Goal: Information Seeking & Learning: Compare options

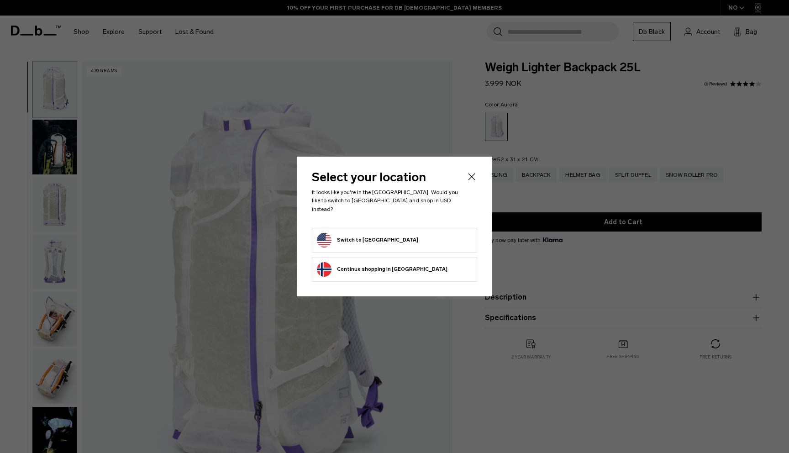
click at [471, 180] on icon "Close" at bounding box center [472, 177] width 7 height 7
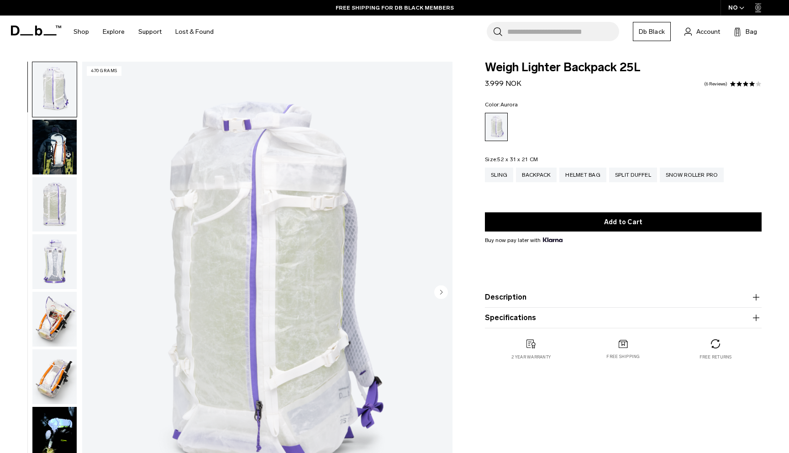
click at [745, 8] on div "NO" at bounding box center [737, 8] width 32 height 16
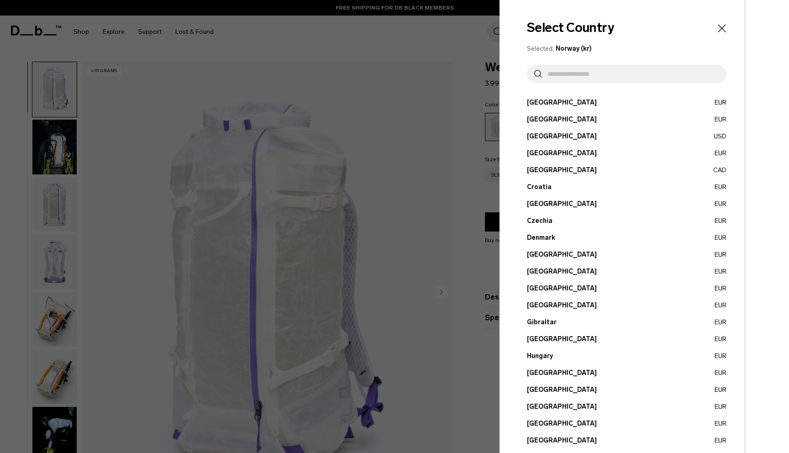
click at [595, 74] on input "text" at bounding box center [630, 74] width 177 height 18
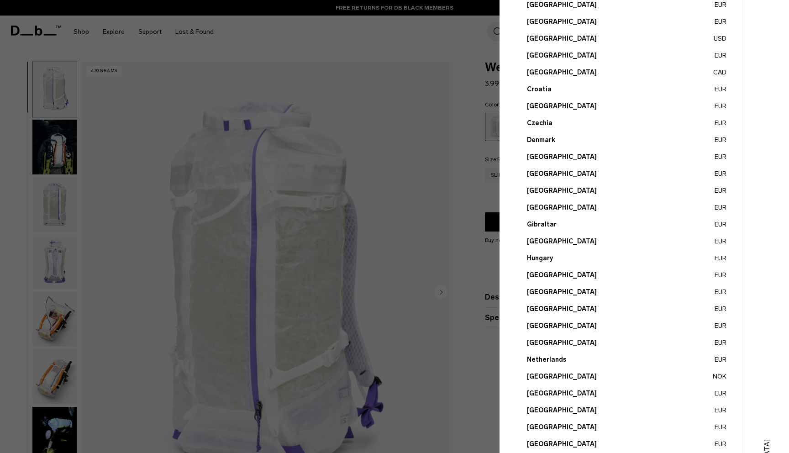
scroll to position [221, 0]
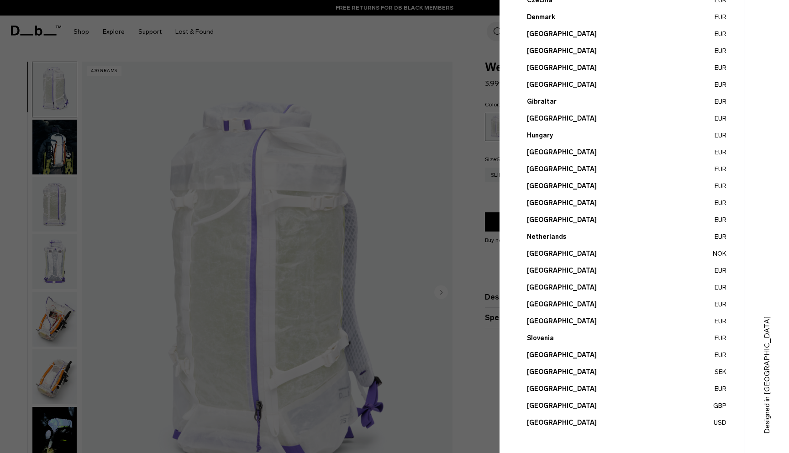
click at [654, 423] on button "United States USD" at bounding box center [627, 423] width 200 height 10
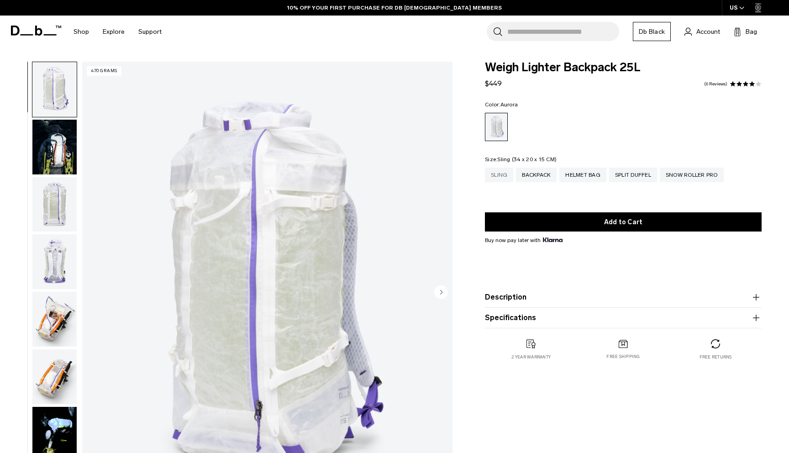
click at [500, 178] on div "Sling" at bounding box center [499, 175] width 28 height 15
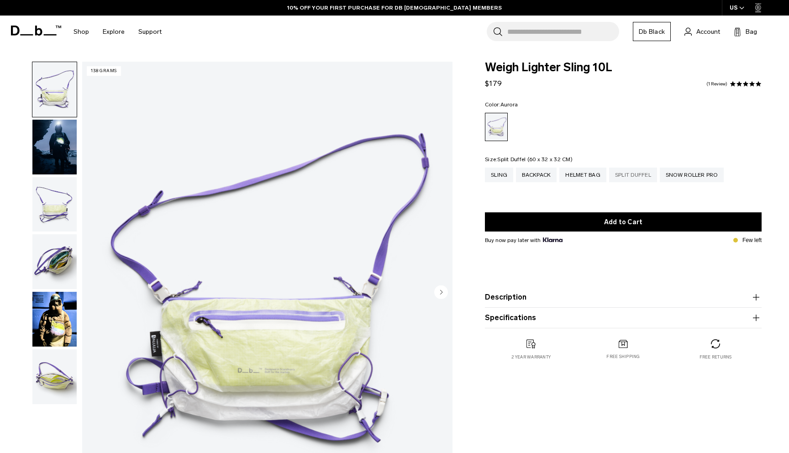
click at [641, 178] on div "Split Duffel" at bounding box center [633, 175] width 48 height 15
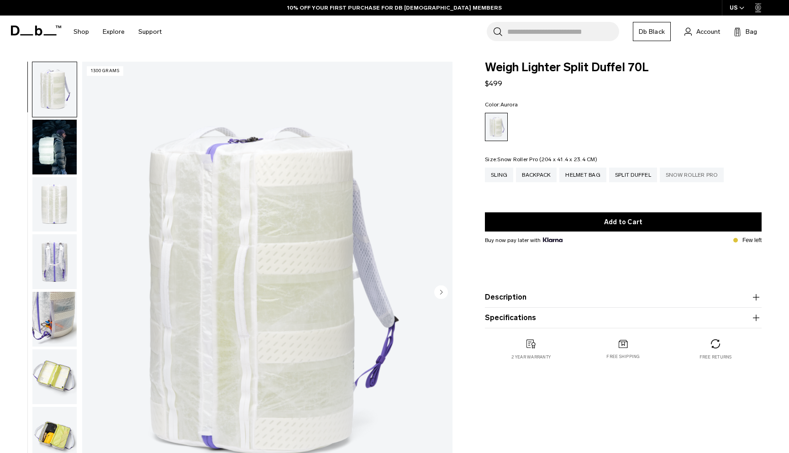
click at [683, 175] on div "Snow Roller Pro" at bounding box center [692, 175] width 64 height 15
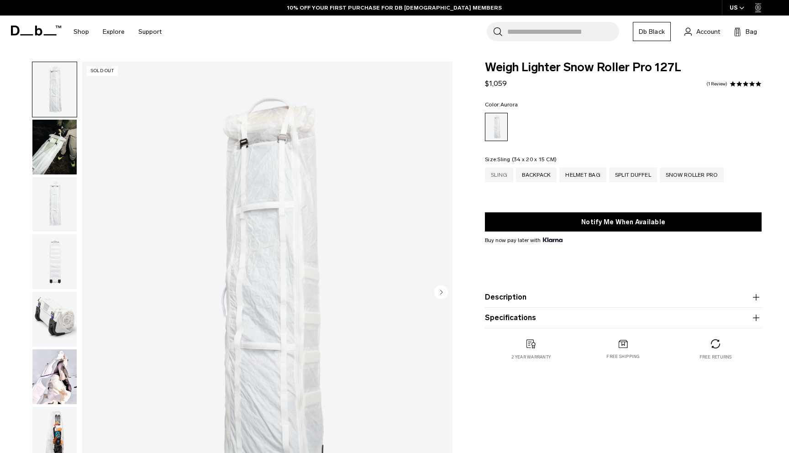
click at [500, 175] on div "Sling" at bounding box center [499, 175] width 28 height 15
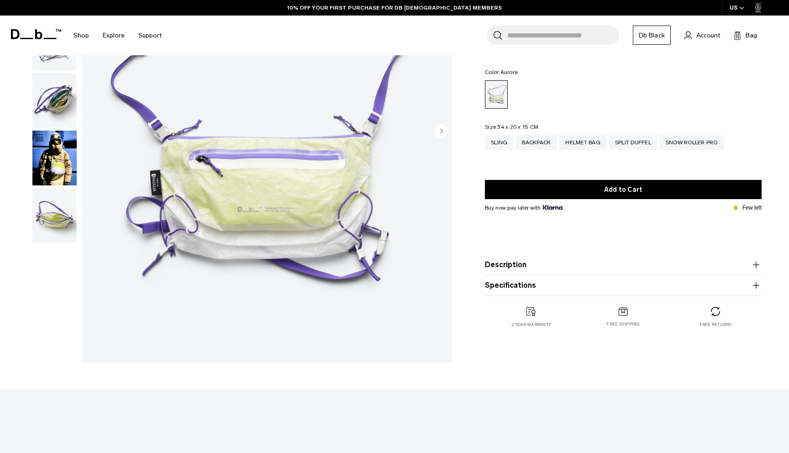
scroll to position [161, 0]
click at [51, 152] on img "button" at bounding box center [54, 158] width 44 height 55
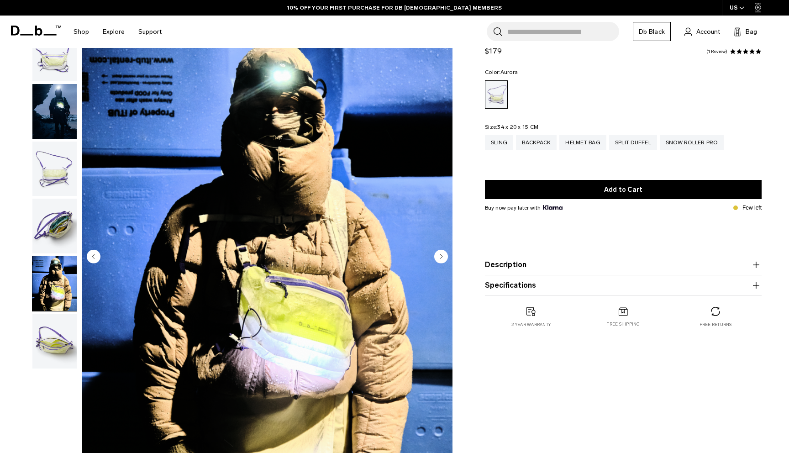
scroll to position [33, 0]
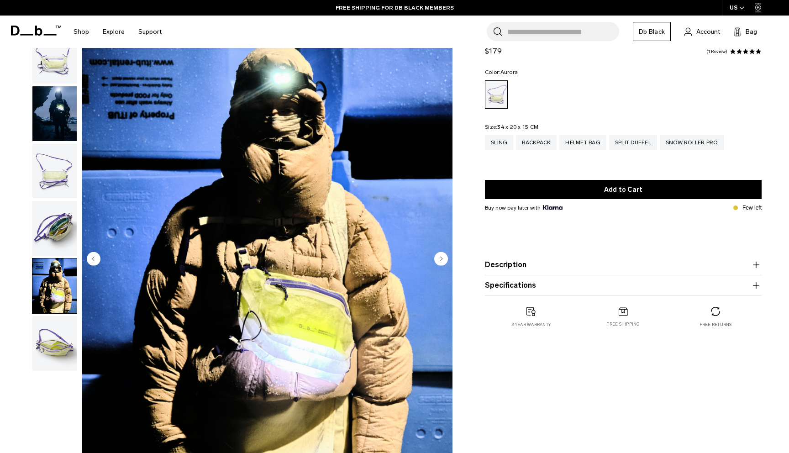
click at [437, 257] on circle "Next slide" at bounding box center [441, 259] width 14 height 14
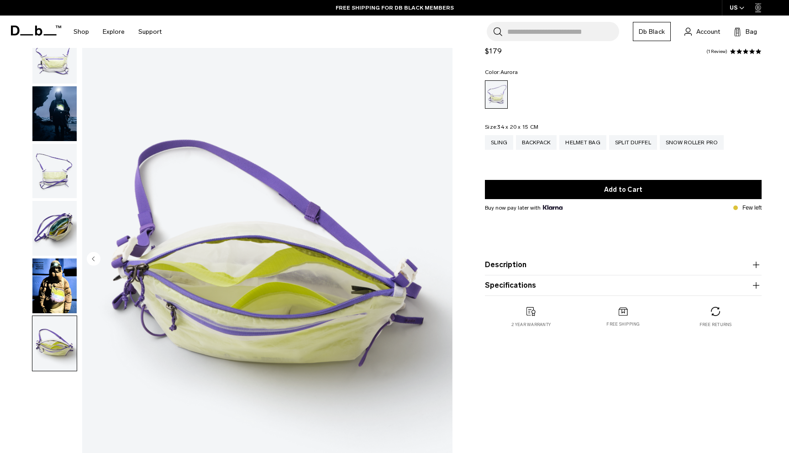
click at [438, 258] on img "6 / 6" at bounding box center [267, 259] width 370 height 463
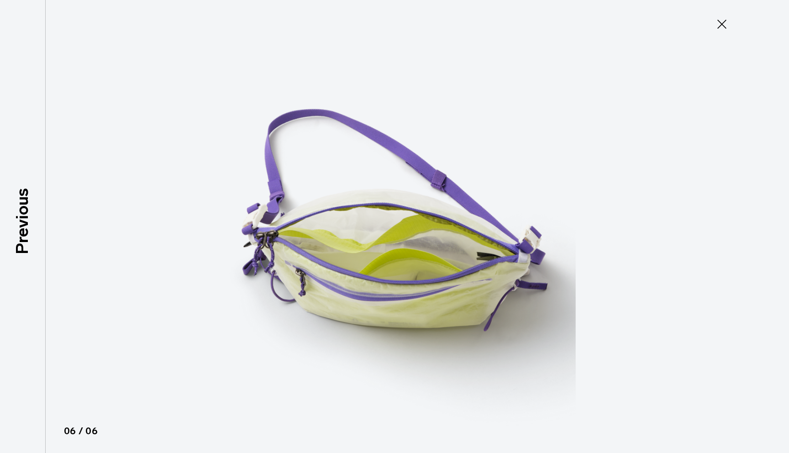
click at [438, 258] on img at bounding box center [394, 226] width 411 height 453
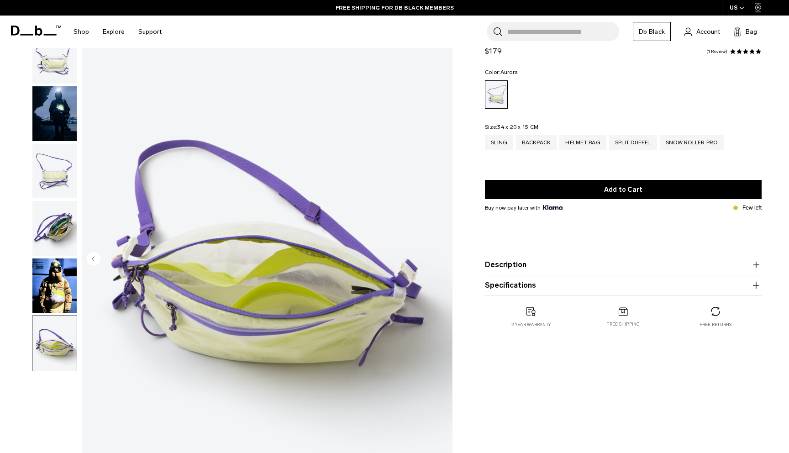
click at [48, 227] on img "button" at bounding box center [54, 228] width 44 height 55
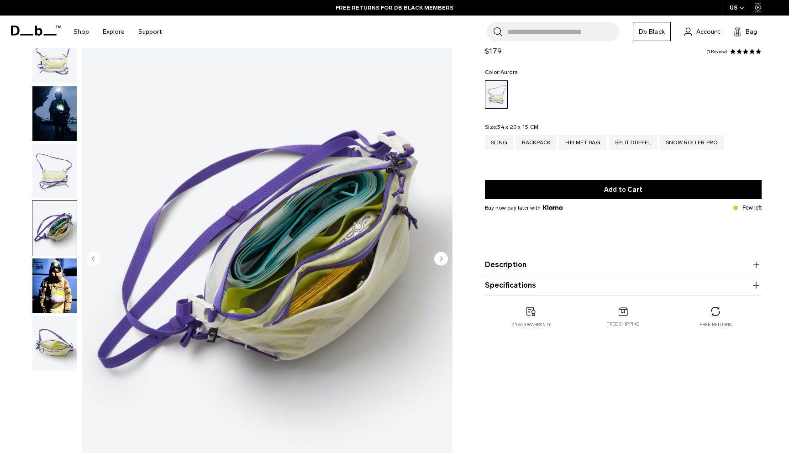
click at [55, 184] on img "button" at bounding box center [54, 171] width 44 height 55
